Goal: Task Accomplishment & Management: Complete application form

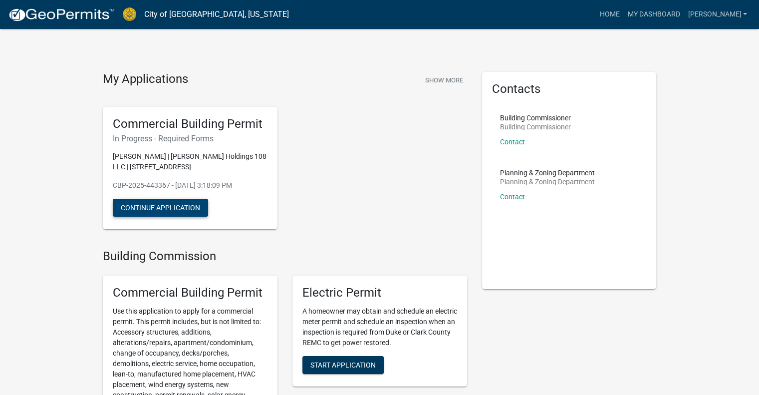
click at [174, 203] on button "Continue Application" at bounding box center [160, 208] width 95 height 18
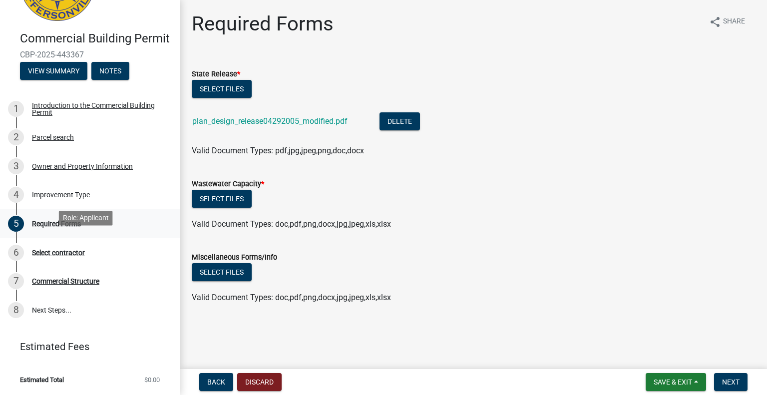
scroll to position [78, 0]
click at [58, 280] on div "Commercial Structure" at bounding box center [65, 281] width 67 height 7
click at [56, 282] on div "Commercial Structure" at bounding box center [65, 281] width 67 height 7
click at [55, 282] on div "Commercial Structure" at bounding box center [65, 281] width 67 height 7
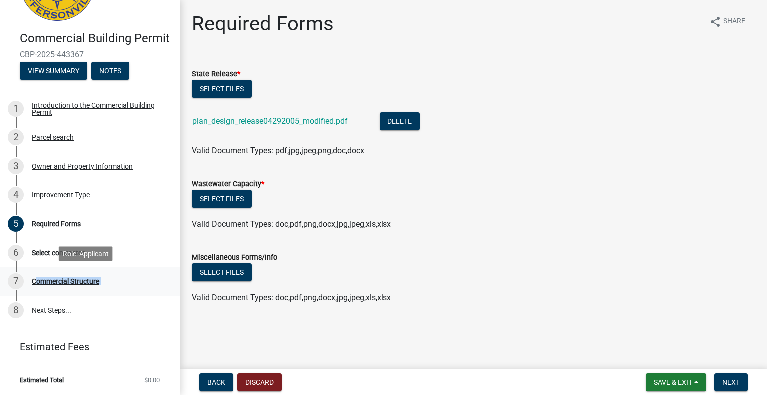
click at [55, 282] on div "Commercial Structure" at bounding box center [65, 281] width 67 height 7
